Goal: Find contact information: Find contact information

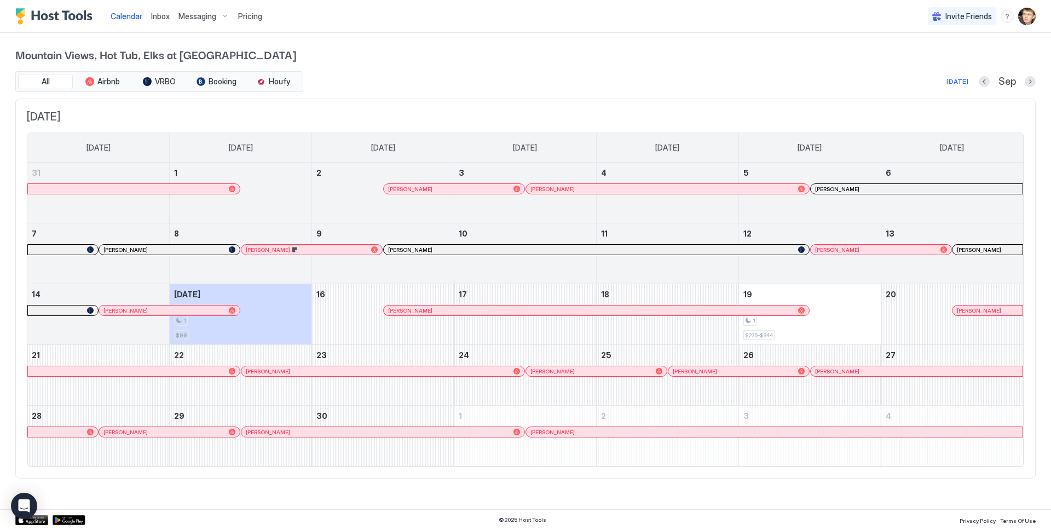
click at [232, 312] on div at bounding box center [232, 310] width 7 height 7
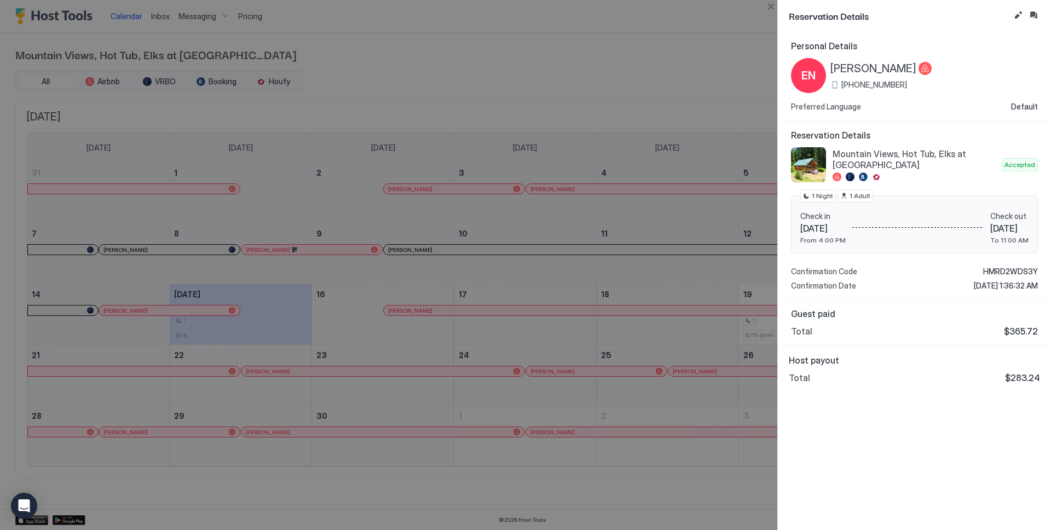
click at [434, 313] on div at bounding box center [525, 265] width 1051 height 530
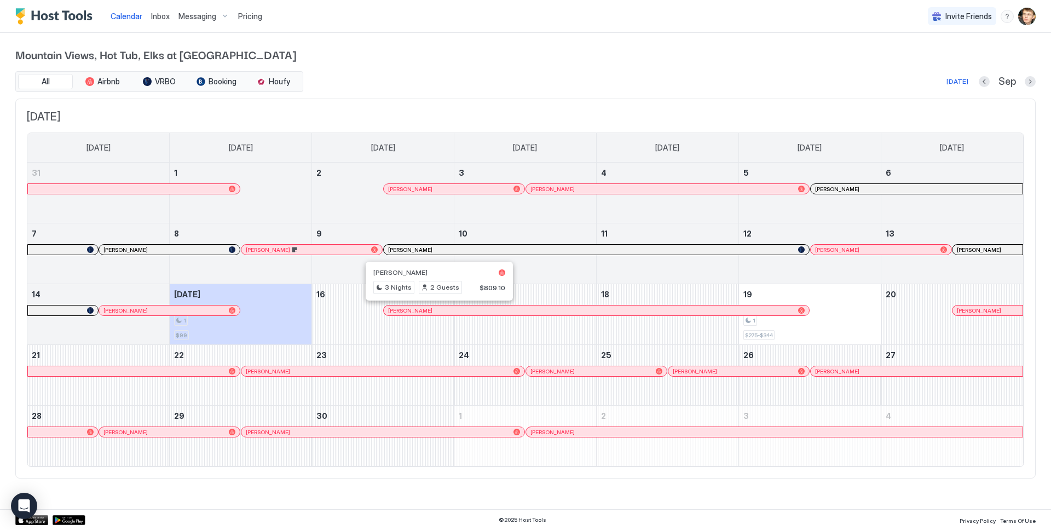
click at [436, 311] on div at bounding box center [435, 310] width 9 height 9
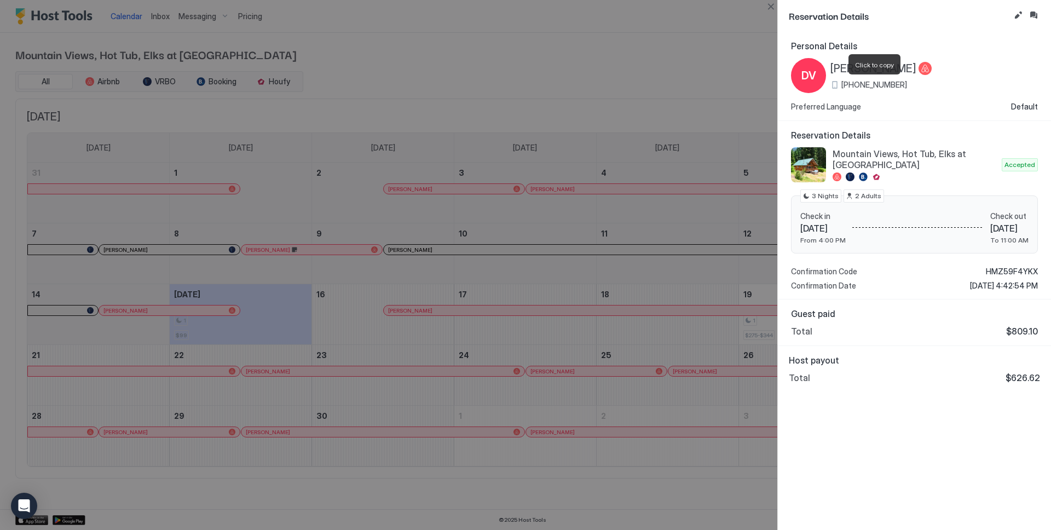
drag, startPoint x: 904, startPoint y: 84, endPoint x: 843, endPoint y: 86, distance: 61.4
click at [843, 86] on span "[PHONE_NUMBER]" at bounding box center [874, 85] width 66 height 10
copy span "[PHONE_NUMBER]"
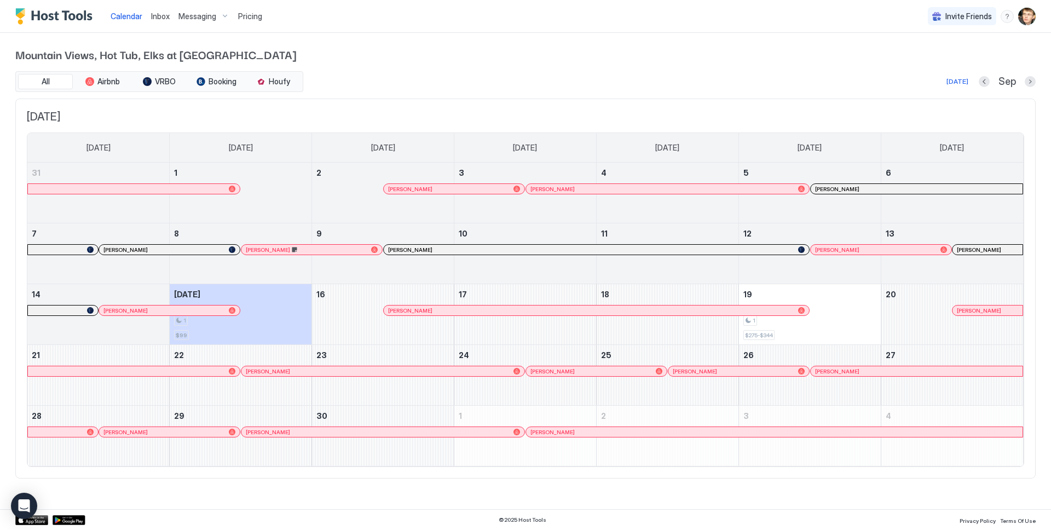
click at [522, 88] on div "[DATE] Sep" at bounding box center [670, 81] width 730 height 13
